Goal: Find specific fact: Find specific fact

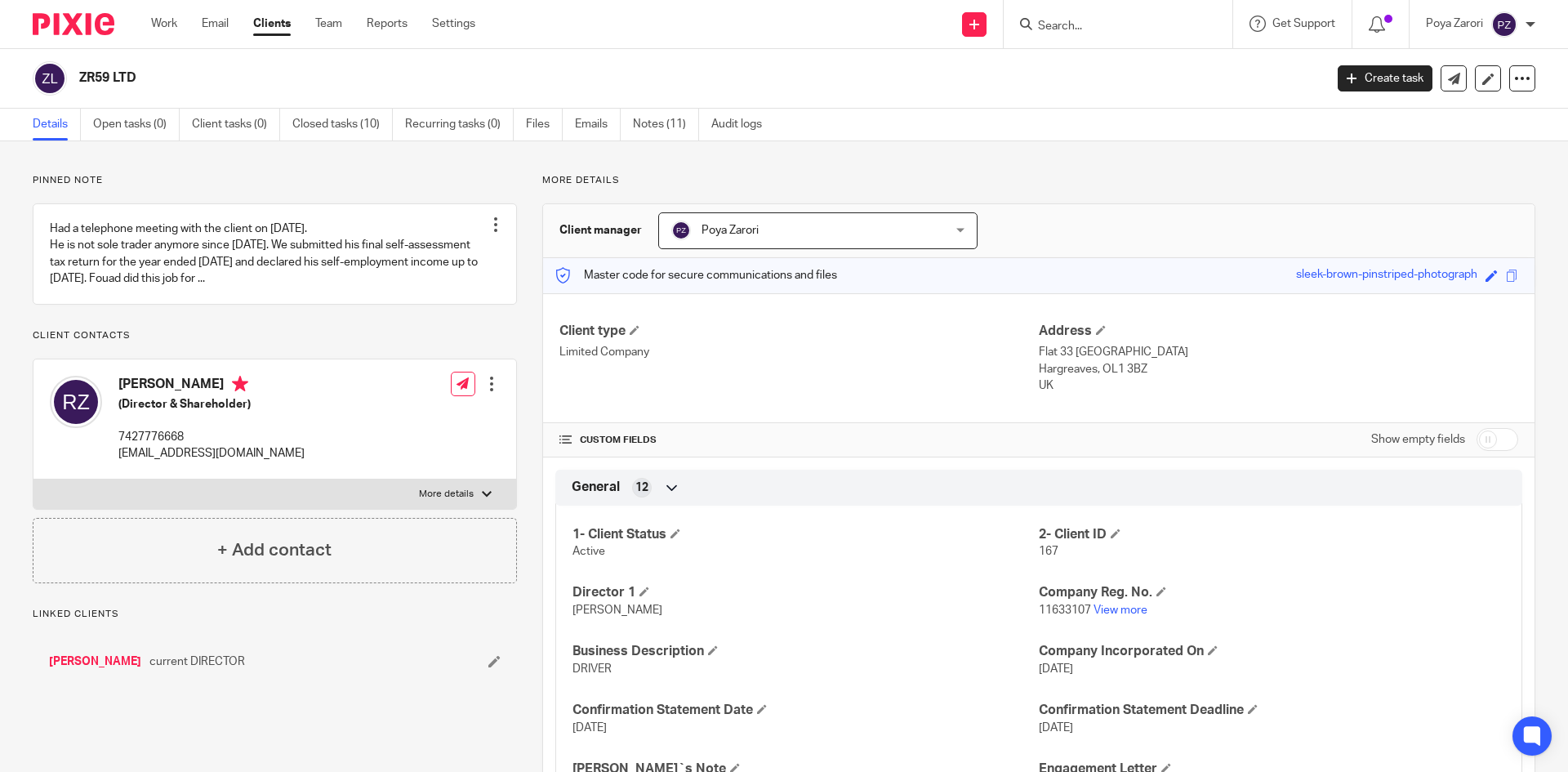
click at [1099, 30] on input "Search" at bounding box center [1109, 27] width 147 height 14
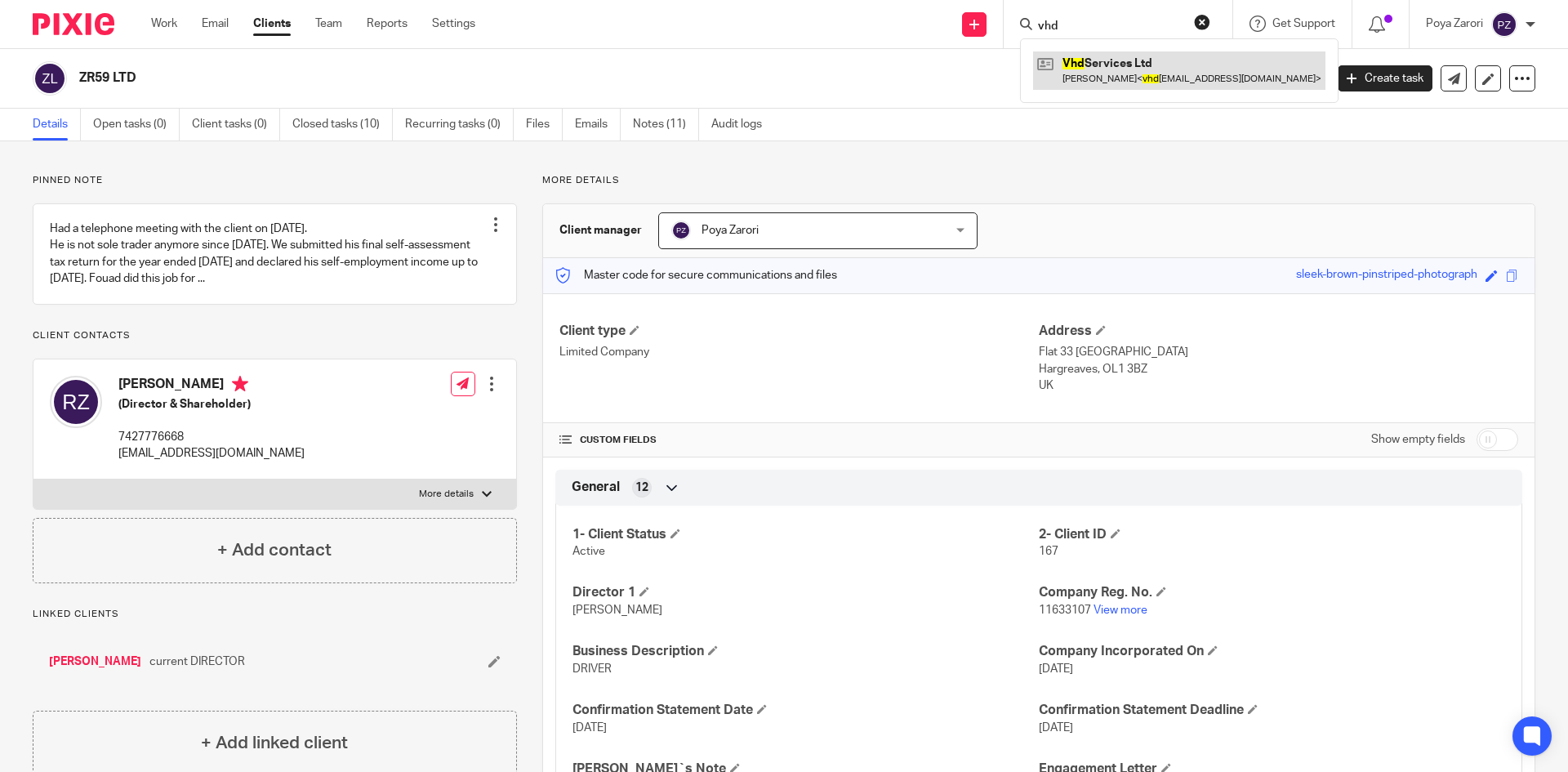
type input "vhd"
click at [1116, 64] on link at bounding box center [1179, 71] width 293 height 37
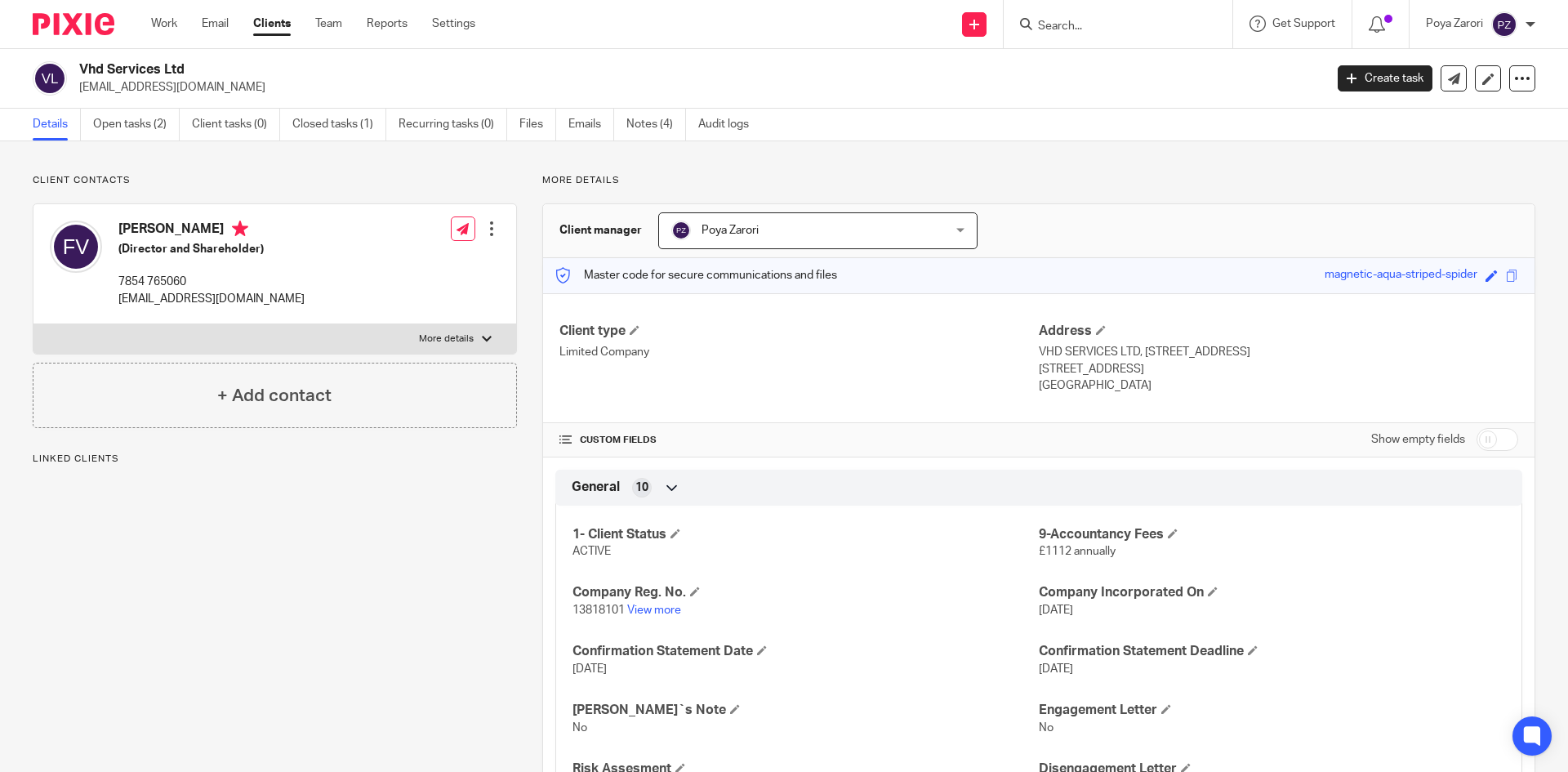
drag, startPoint x: 0, startPoint y: 0, endPoint x: 448, endPoint y: 340, distance: 562.4
click at [447, 340] on p "More details" at bounding box center [445, 338] width 54 height 13
click at [34, 324] on input "More details" at bounding box center [33, 323] width 1 height 1
checkbox input "true"
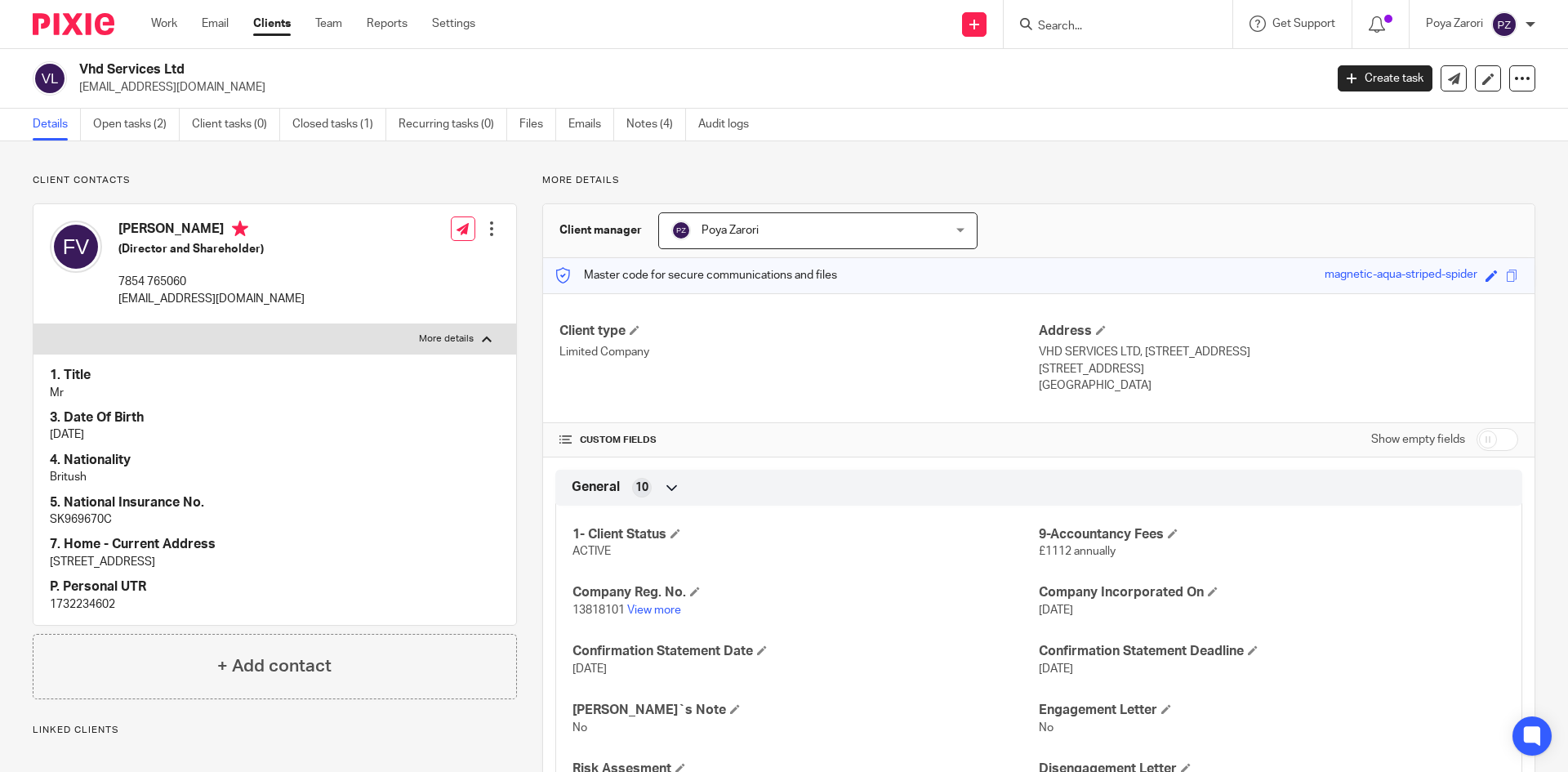
click at [92, 603] on p "1732234602" at bounding box center [275, 604] width 450 height 16
click at [93, 603] on p "1732234602" at bounding box center [275, 604] width 450 height 16
copy p "1732234602"
